Goal: Check status: Check status

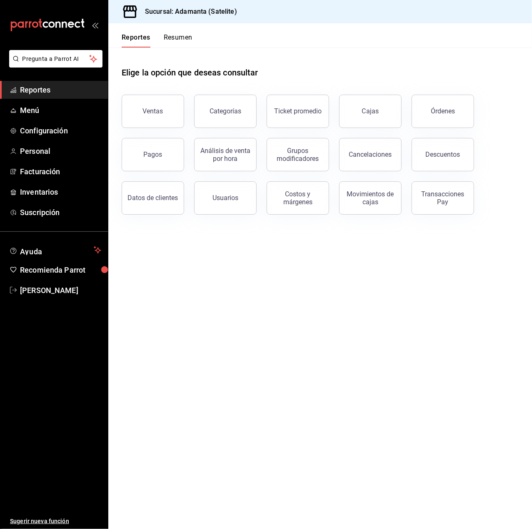
drag, startPoint x: 176, startPoint y: 41, endPoint x: 30, endPoint y: 120, distance: 166.0
click at [176, 41] on button "Resumen" at bounding box center [178, 40] width 29 height 14
